Goal: Task Accomplishment & Management: Manage account settings

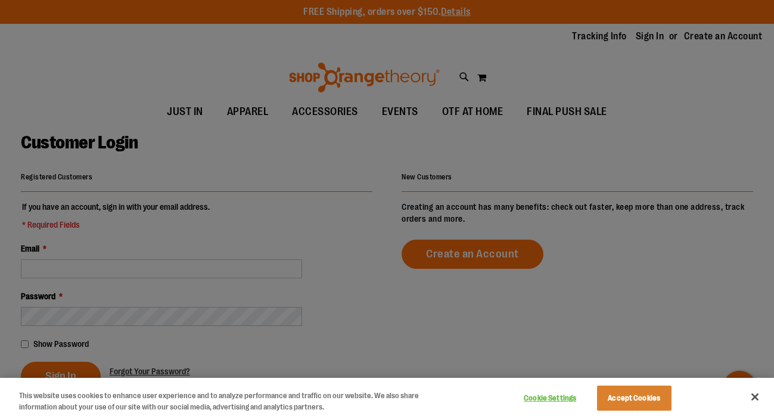
click at [57, 275] on div at bounding box center [387, 209] width 774 height 419
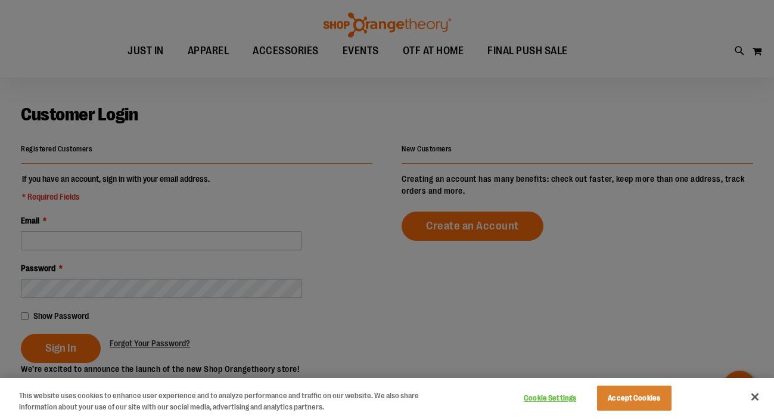
scroll to position [28, 0]
click at [622, 402] on button "Accept Cookies" at bounding box center [634, 398] width 75 height 25
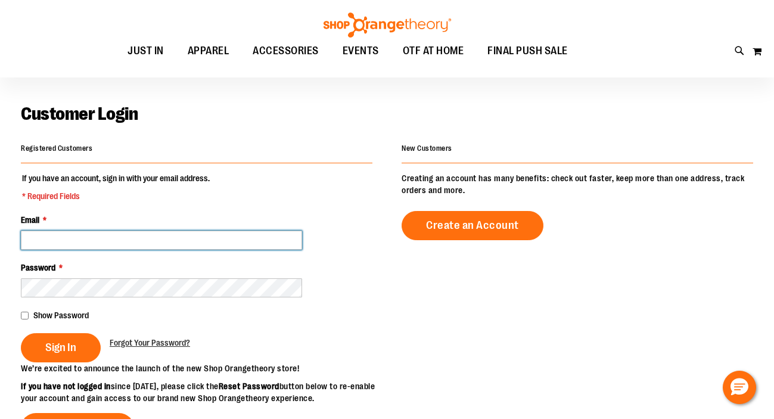
click at [54, 244] on input "Email *" at bounding box center [161, 240] width 281 height 19
drag, startPoint x: 107, startPoint y: 253, endPoint x: -7, endPoint y: 237, distance: 114.3
click at [0, 237] on html "Skip to Content The store will not work correctly when cookies are disabled. FR…" at bounding box center [387, 181] width 774 height 419
type input "**********"
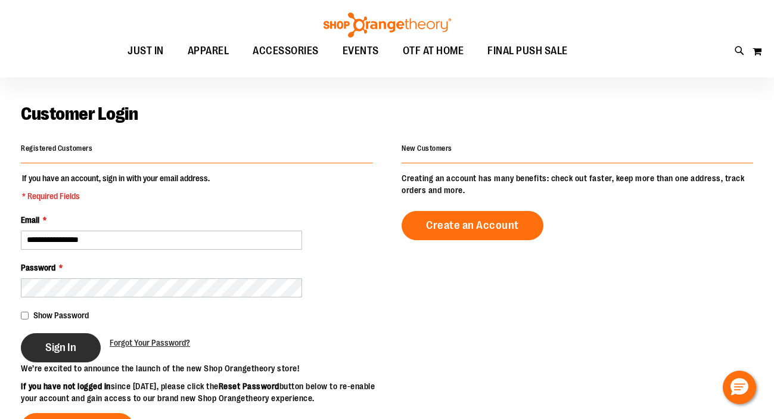
click at [46, 352] on span "Sign In" at bounding box center [60, 347] width 31 height 13
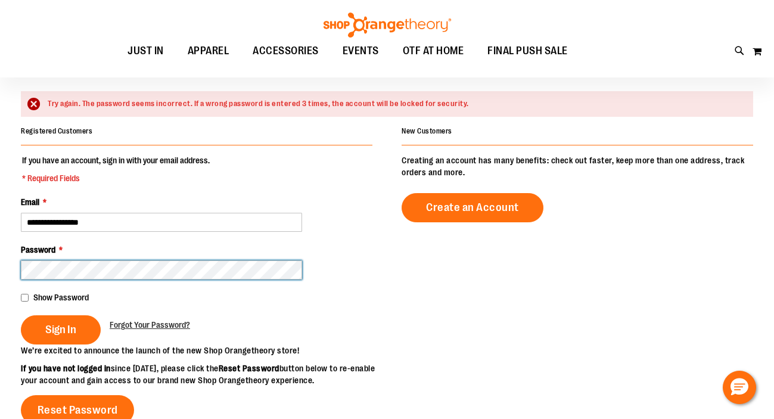
scroll to position [110, 0]
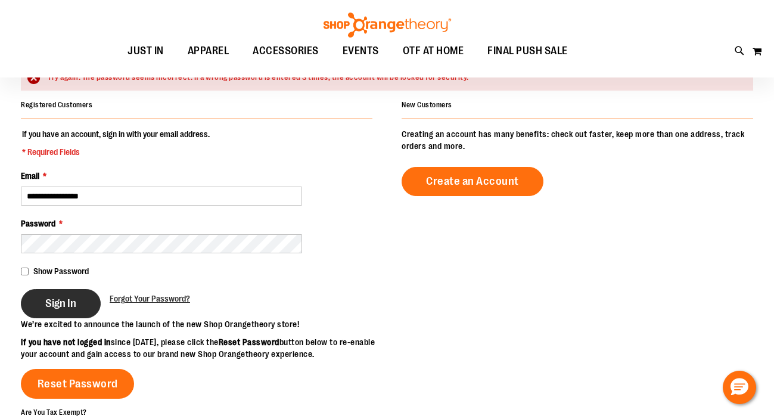
click at [62, 310] on span "Sign In" at bounding box center [60, 303] width 31 height 13
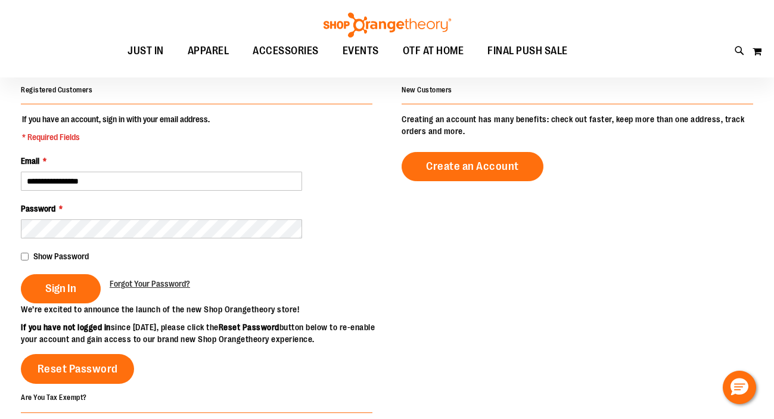
scroll to position [126, 0]
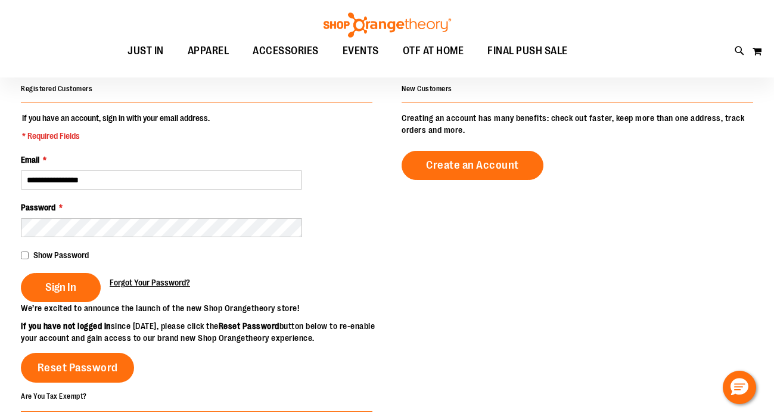
click at [145, 287] on span "Forgot Your Password?" at bounding box center [150, 283] width 80 height 10
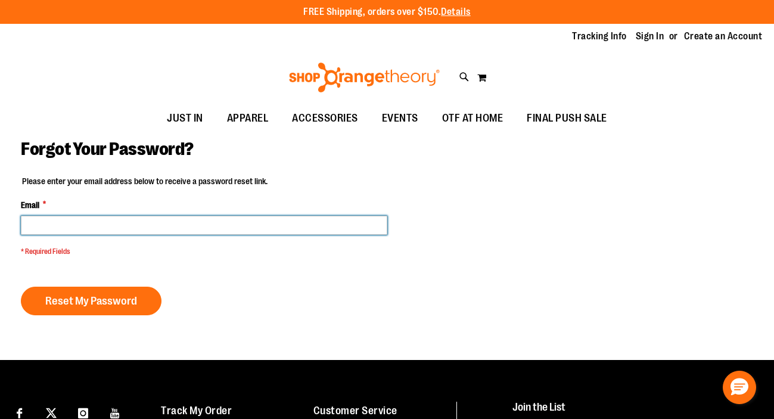
click at [64, 235] on input "Email *" at bounding box center [204, 225] width 367 height 19
type input "**********"
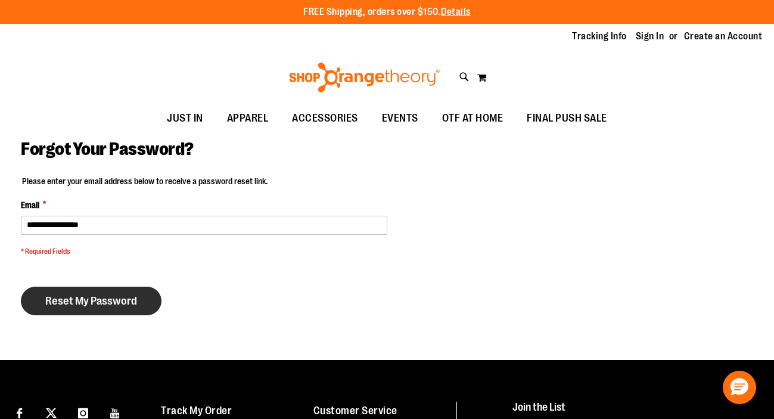
click at [89, 308] on span "Reset My Password" at bounding box center [91, 300] width 92 height 13
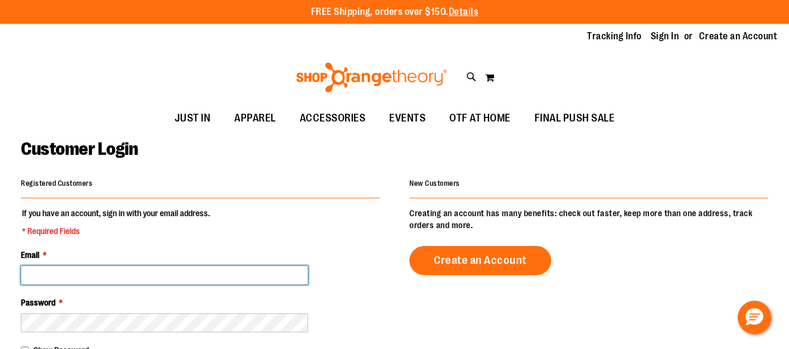
click at [81, 281] on input "Email *" at bounding box center [164, 275] width 287 height 19
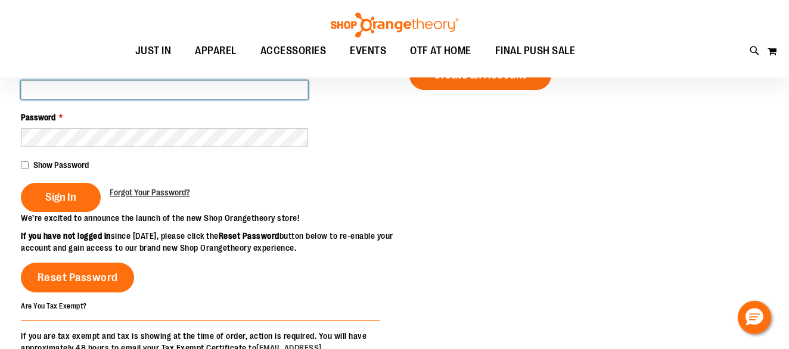
scroll to position [58, 0]
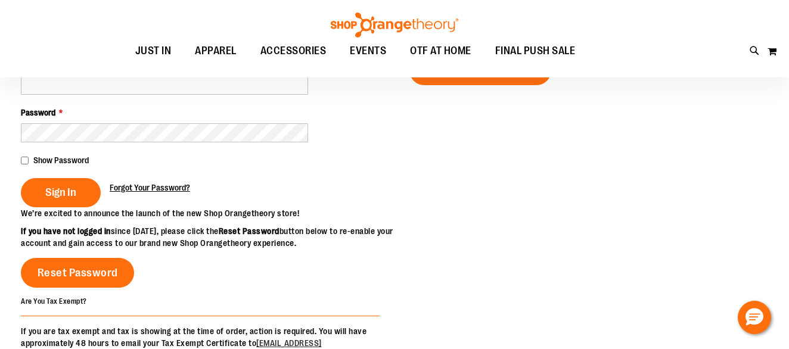
click at [131, 193] on span "Forgot Your Password?" at bounding box center [150, 188] width 80 height 10
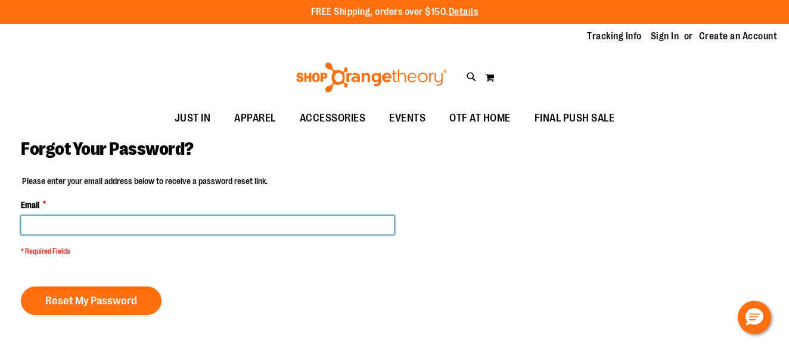
click at [86, 234] on input "Email *" at bounding box center [208, 225] width 374 height 19
type input "**********"
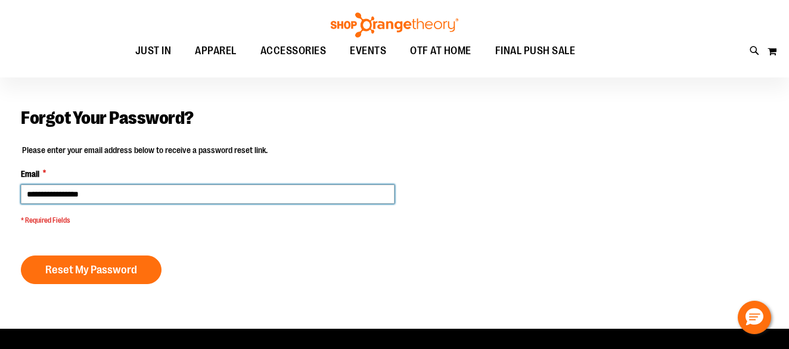
scroll to position [32, 0]
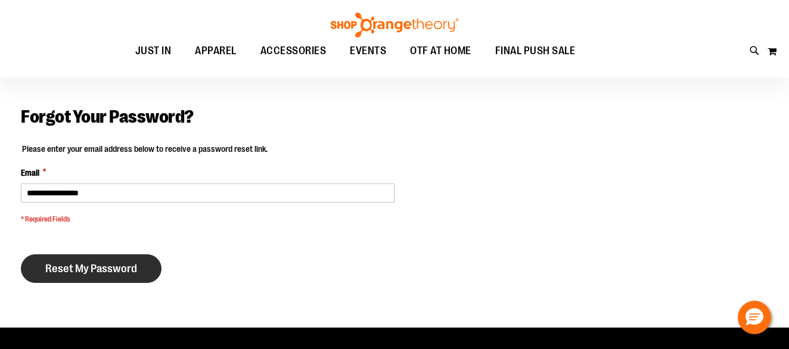
click at [102, 283] on button "Reset My Password" at bounding box center [91, 269] width 141 height 29
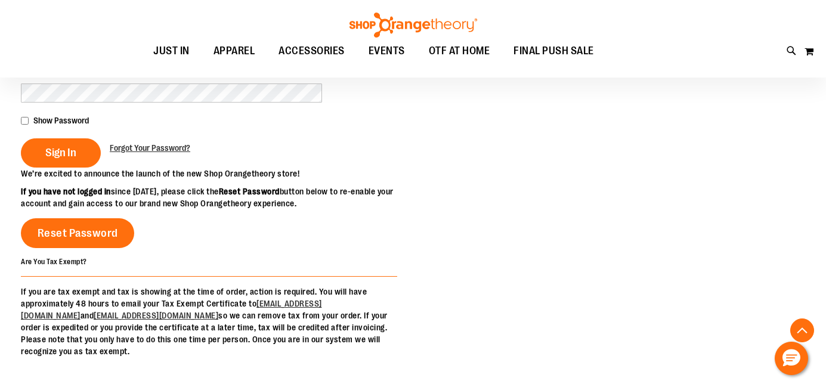
scroll to position [230, 0]
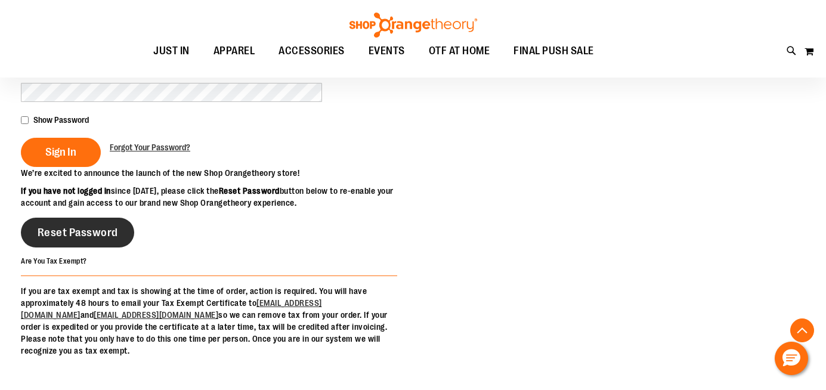
click at [69, 239] on span "Reset Password" at bounding box center [78, 232] width 80 height 13
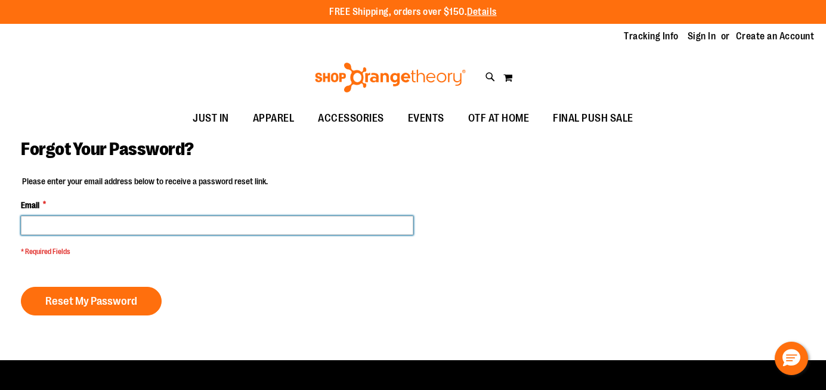
click at [75, 235] on input "Email *" at bounding box center [217, 225] width 392 height 19
type input "**********"
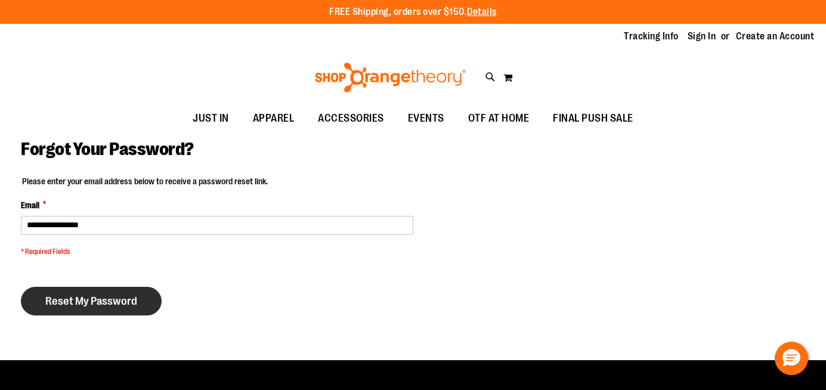
click at [81, 308] on span "Reset My Password" at bounding box center [91, 300] width 92 height 13
